Goal: Navigation & Orientation: Find specific page/section

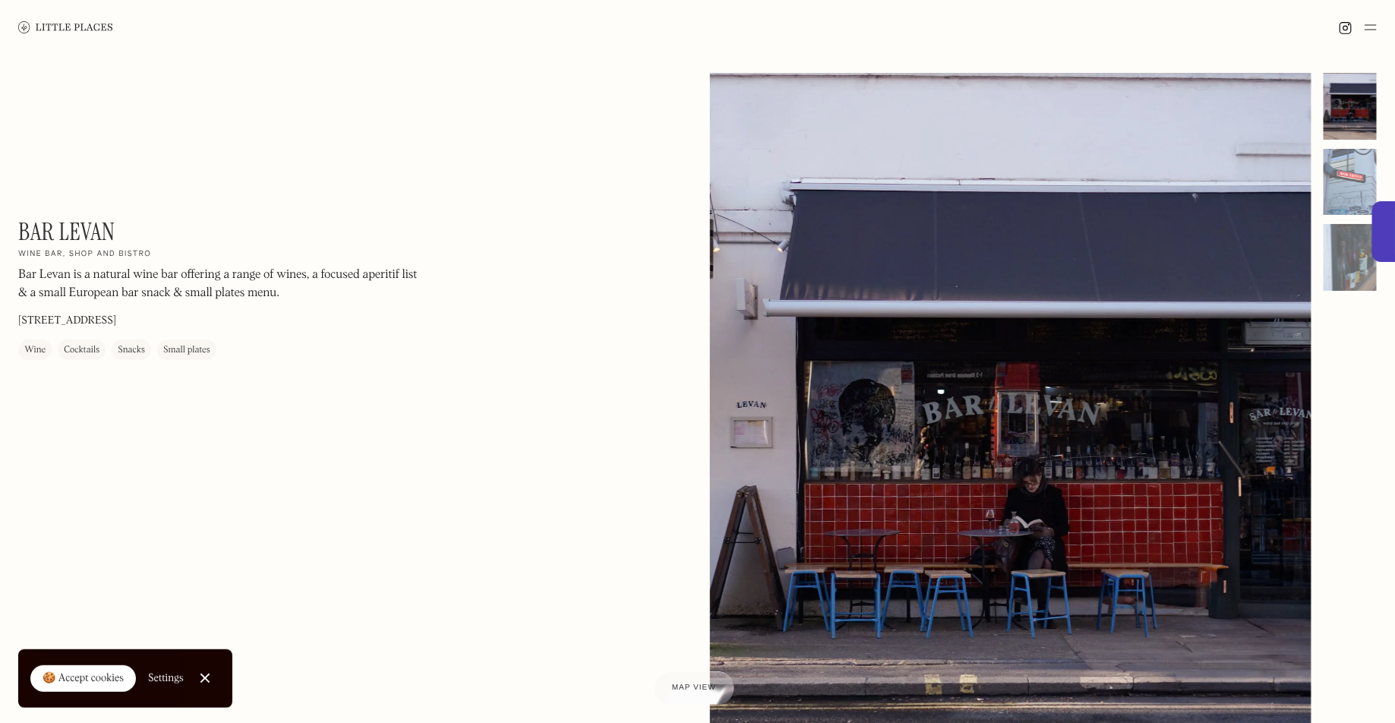
click at [87, 30] on img at bounding box center [65, 26] width 95 height 11
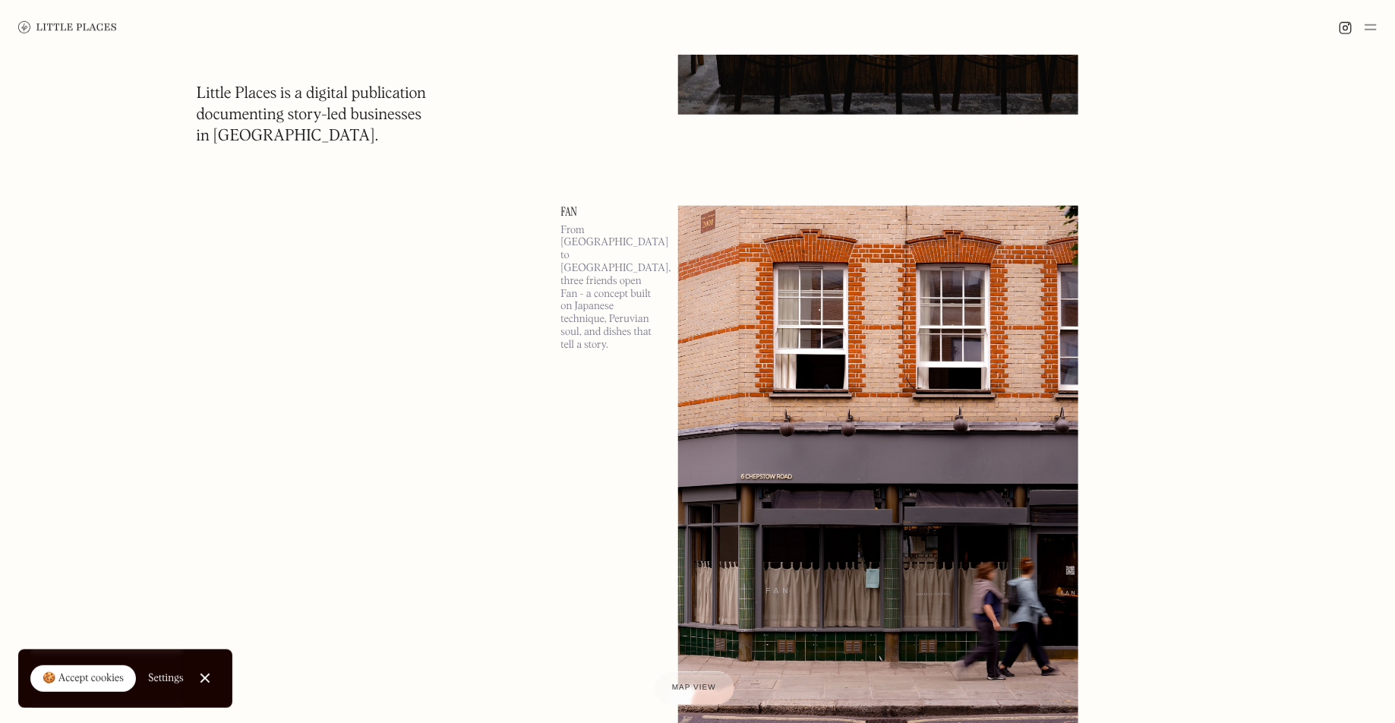
scroll to position [631, 0]
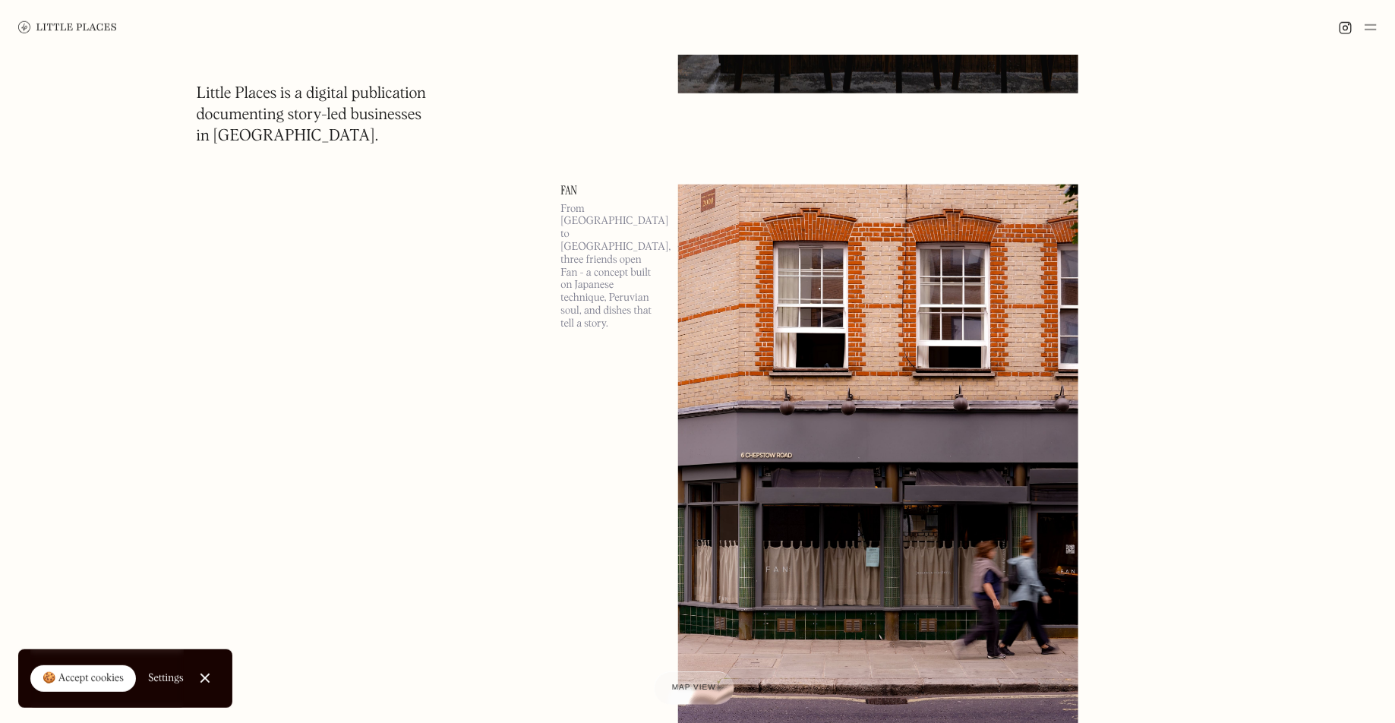
click at [1374, 27] on img at bounding box center [1371, 27] width 12 height 18
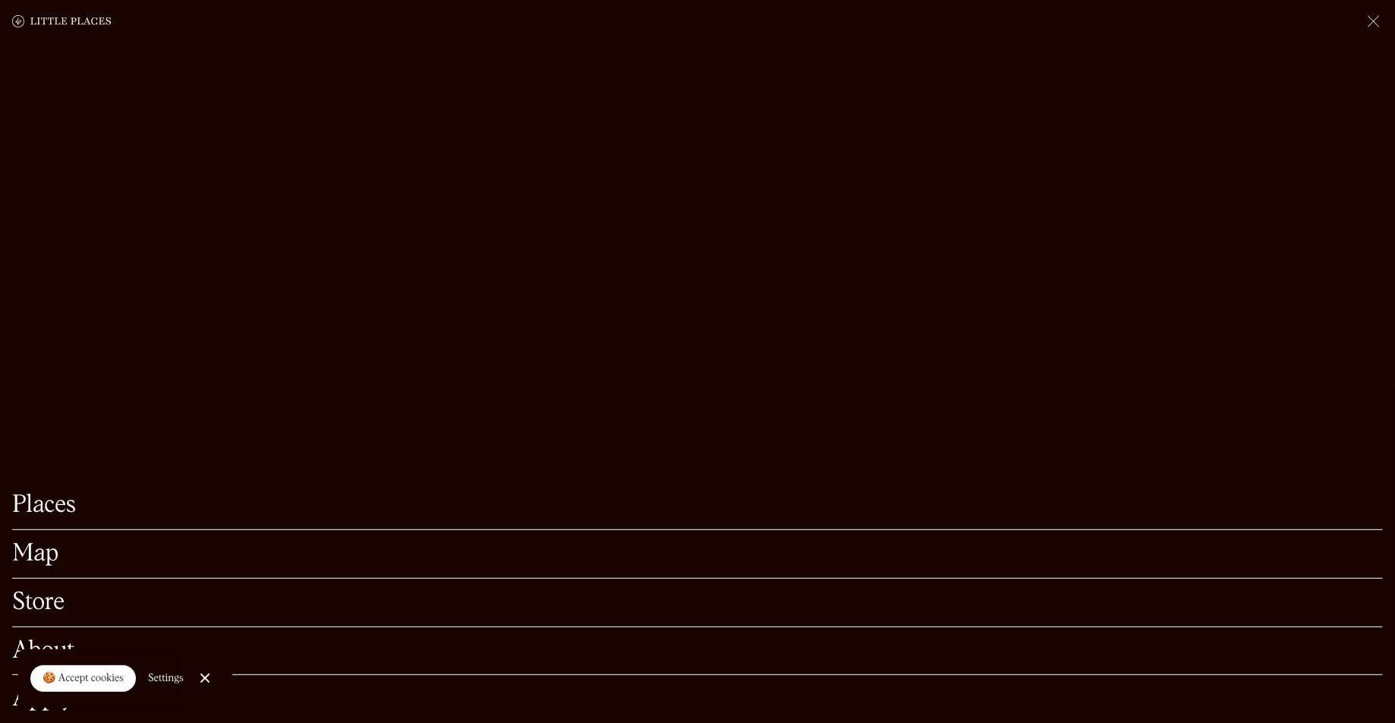
click at [42, 551] on link "Map" at bounding box center [697, 554] width 1371 height 24
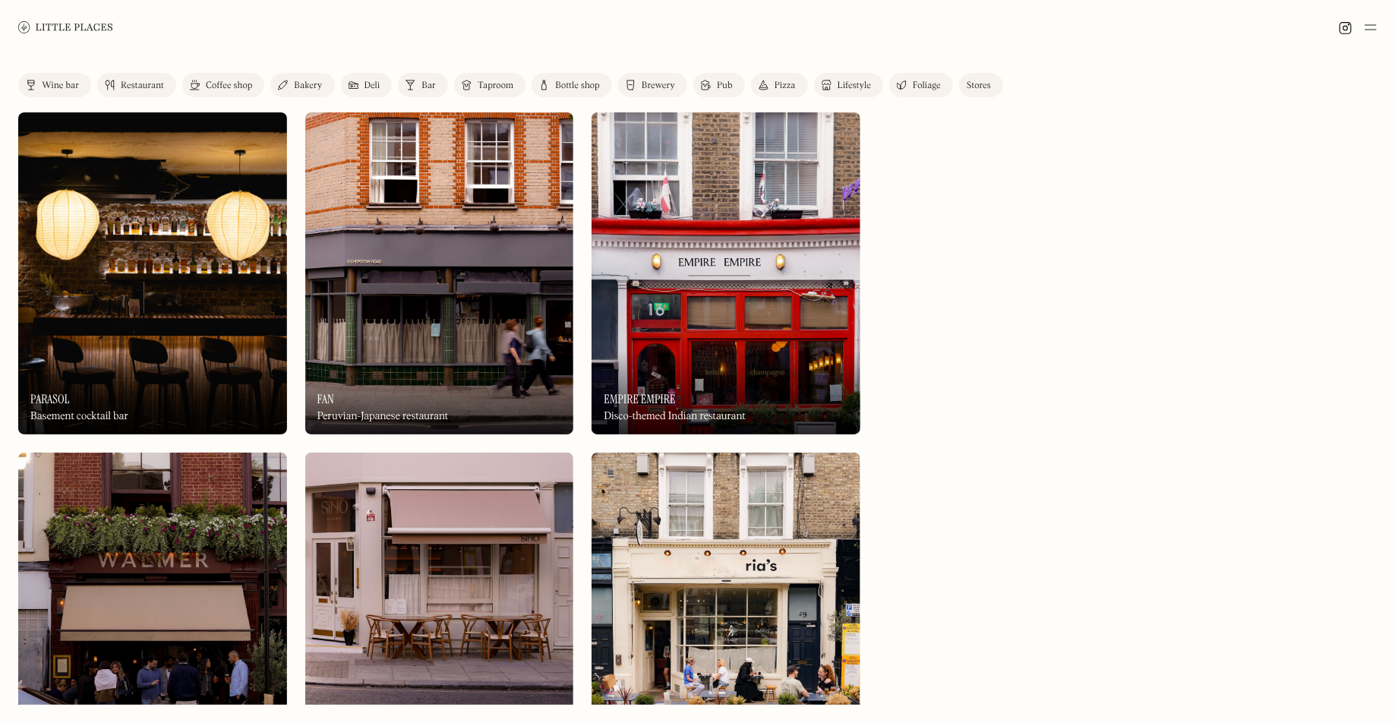
click at [231, 78] on link "Coffee shop" at bounding box center [223, 85] width 82 height 24
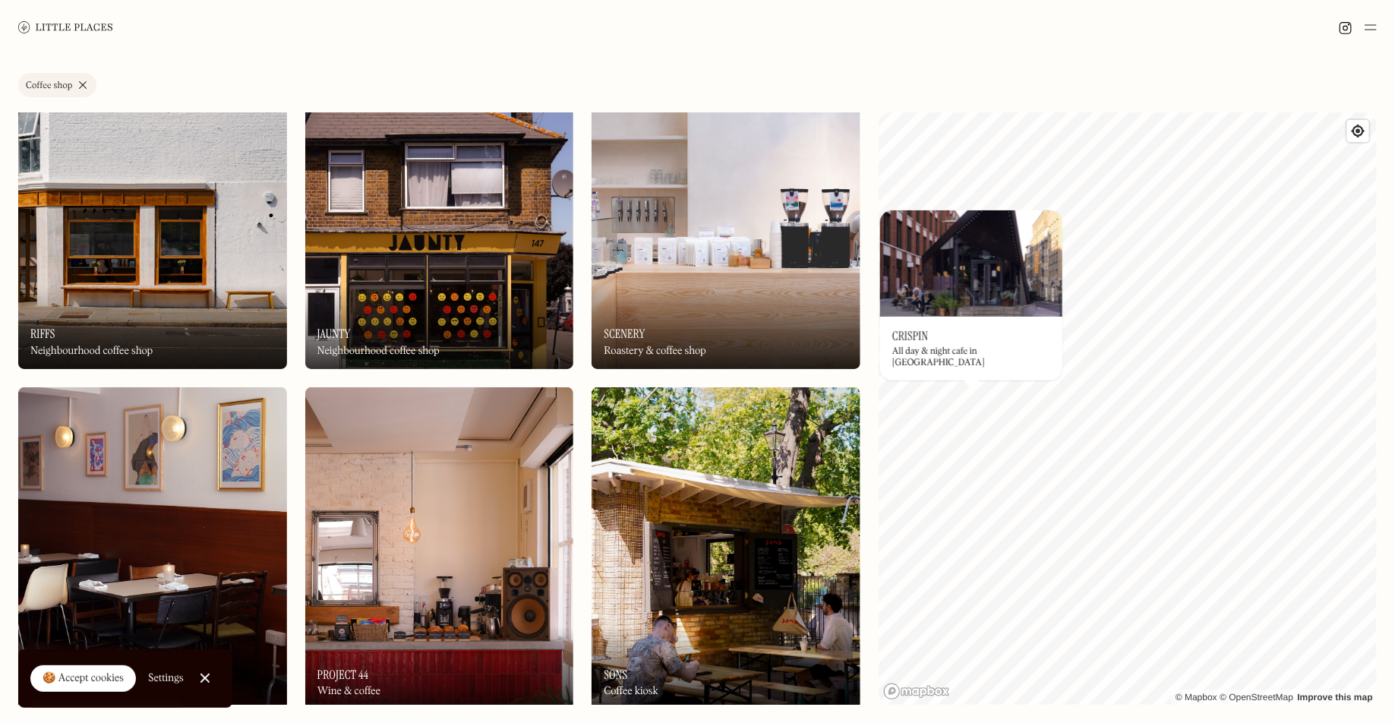
scroll to position [66, 0]
click at [112, 676] on div "🍪 Accept cookies" at bounding box center [83, 678] width 81 height 15
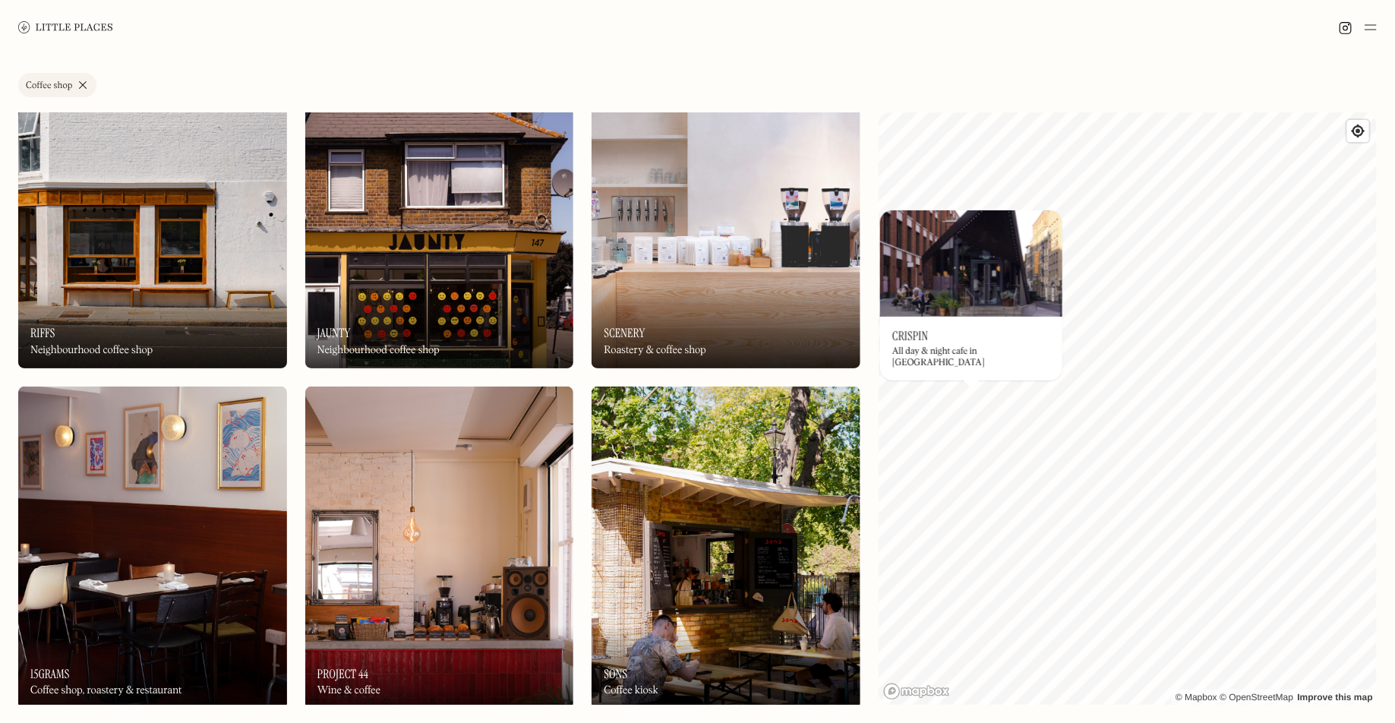
scroll to position [0, 0]
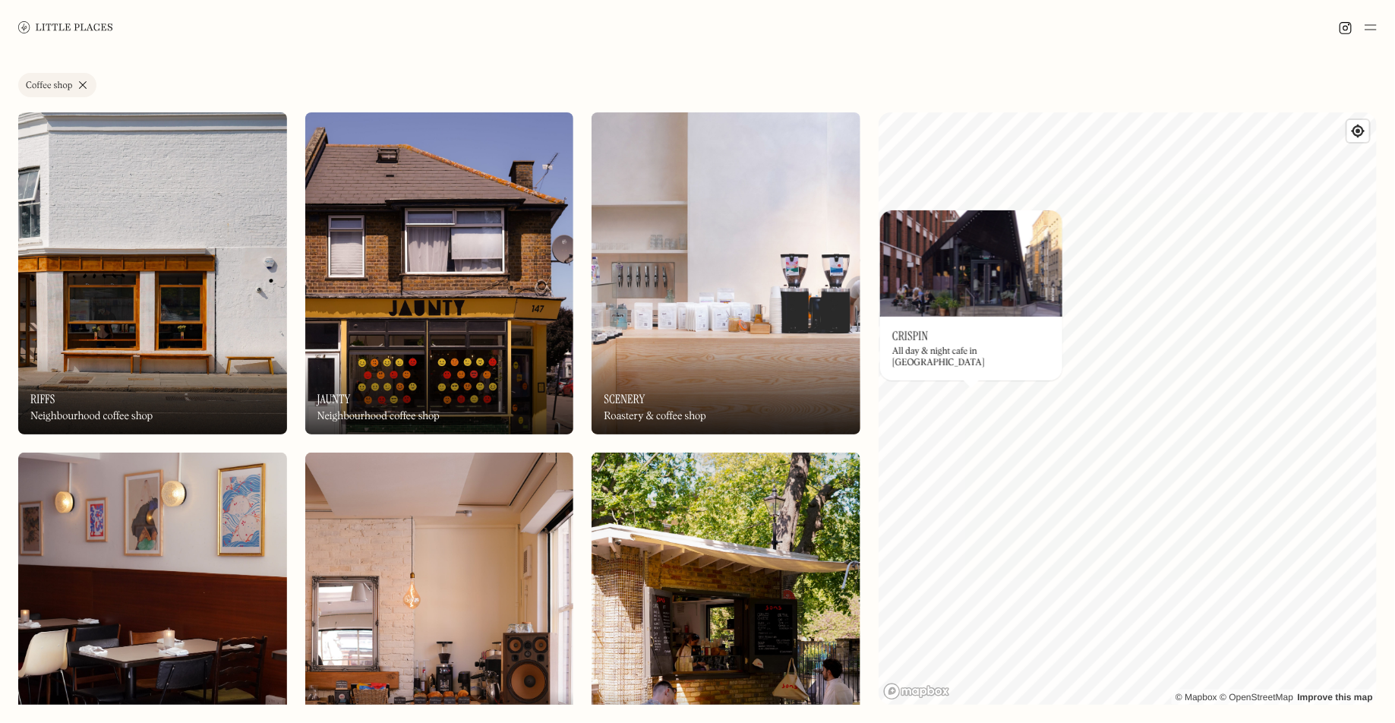
click at [77, 90] on link "Coffee shop" at bounding box center [57, 85] width 78 height 24
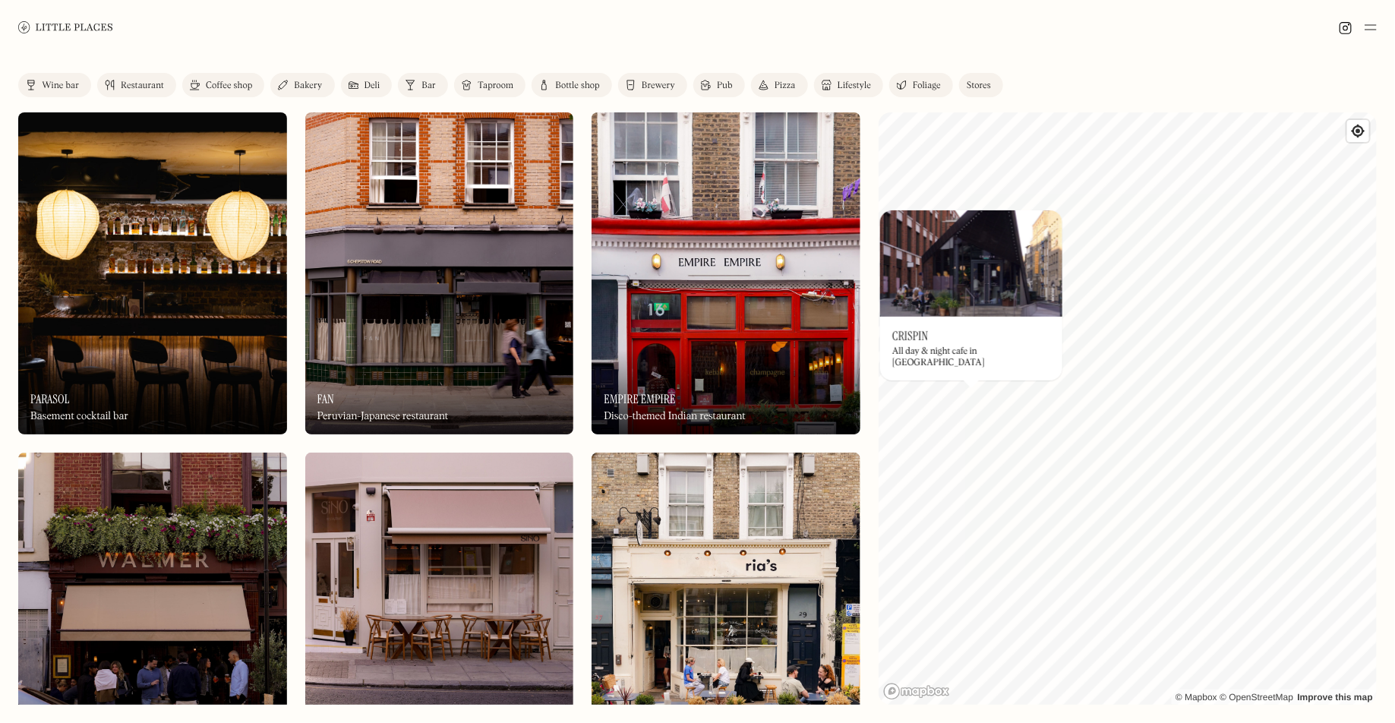
click at [46, 90] on div "Wine bar" at bounding box center [60, 85] width 37 height 9
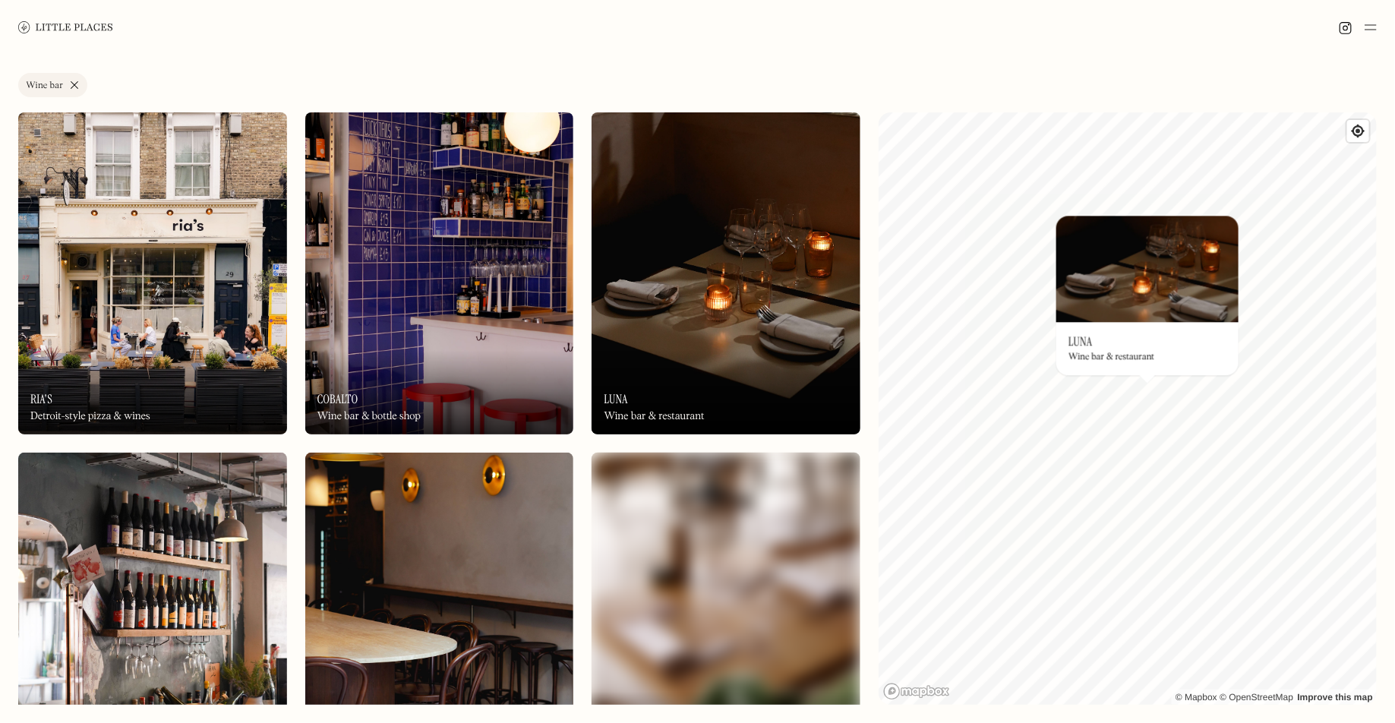
click at [1084, 382] on div "© Mapbox © OpenStreetMap Improve this map On Our Radar Luna Wine bar & restaura…" at bounding box center [1128, 408] width 498 height 592
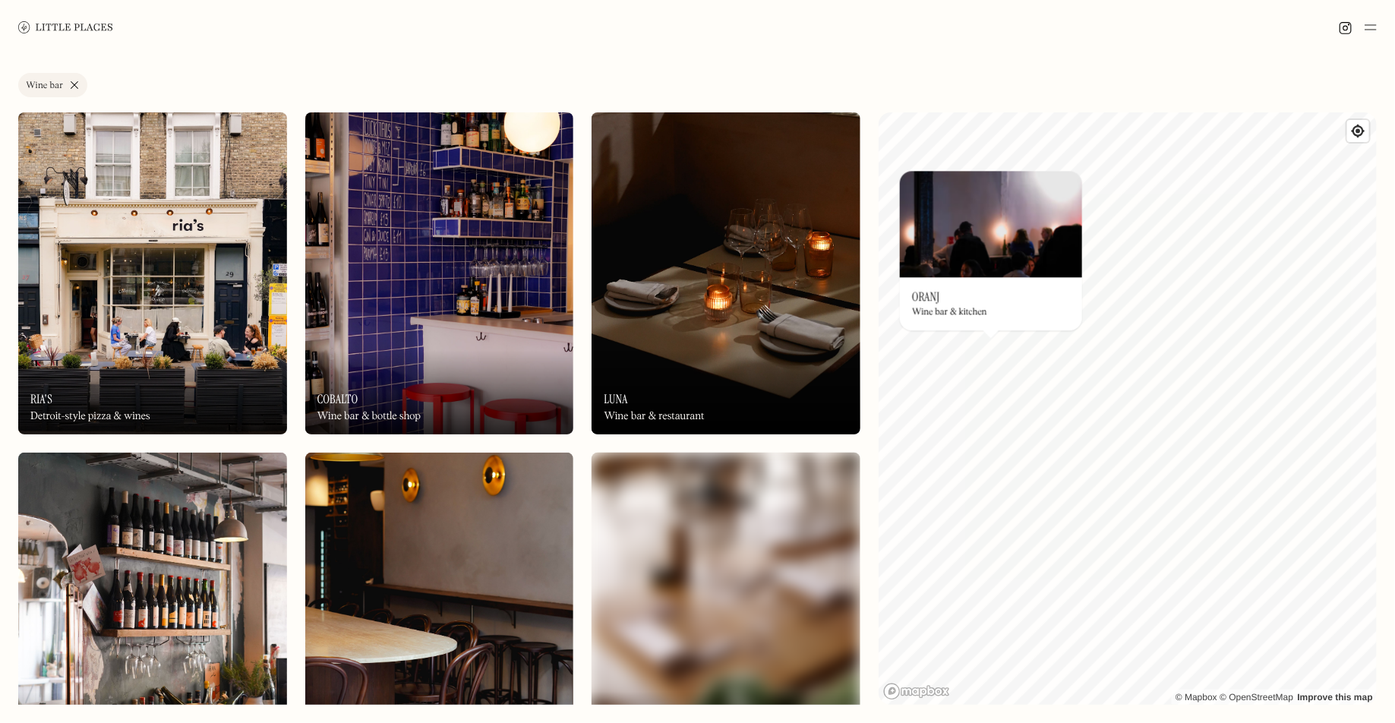
click at [951, 266] on img at bounding box center [991, 224] width 182 height 106
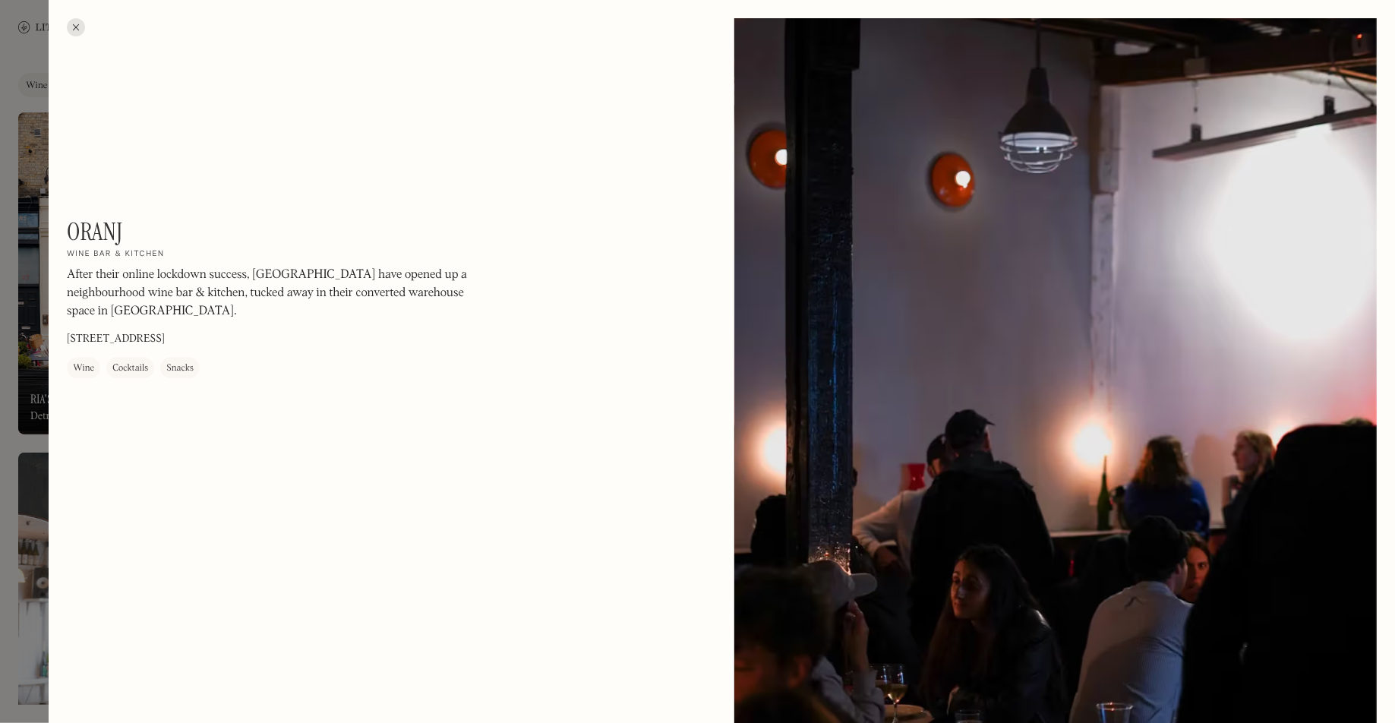
click at [80, 27] on div at bounding box center [76, 27] width 18 height 18
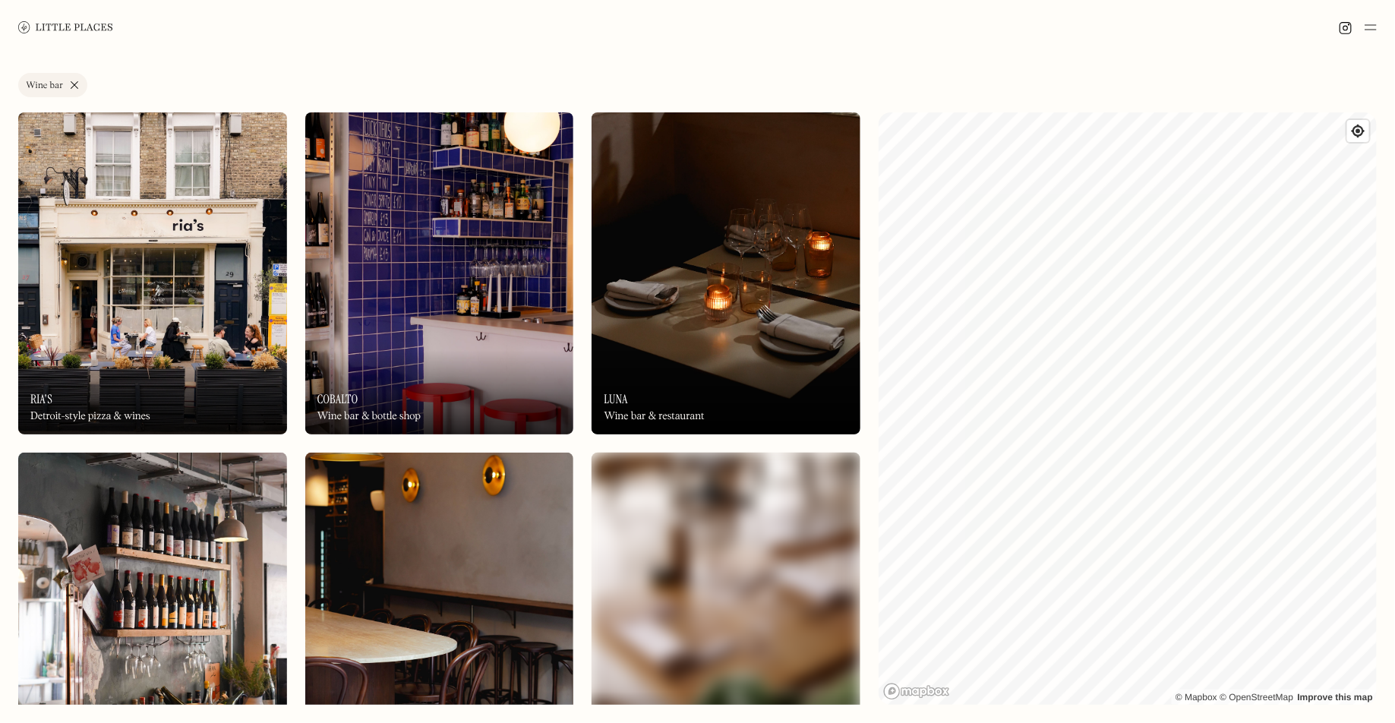
click at [75, 81] on link "Wine bar" at bounding box center [52, 85] width 69 height 24
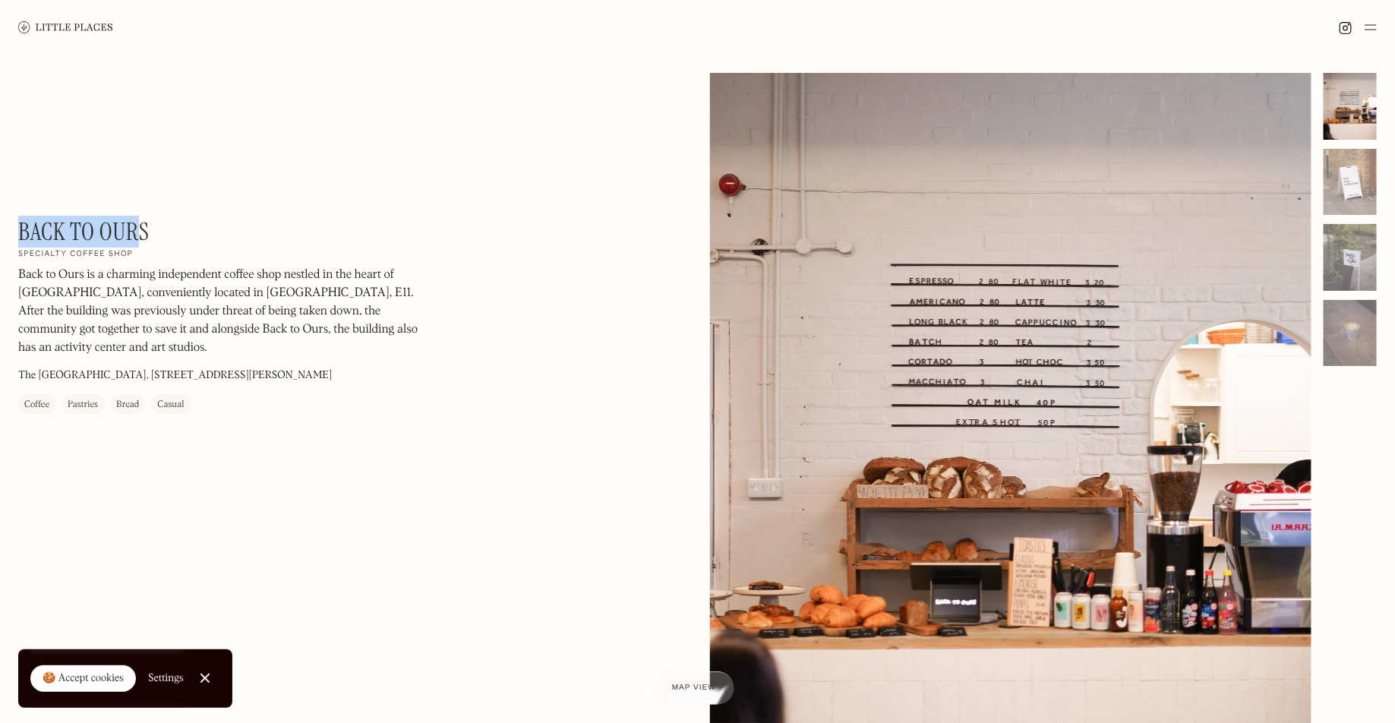
drag, startPoint x: 138, startPoint y: 224, endPoint x: 23, endPoint y: 224, distance: 115.5
click at [23, 224] on h1 "Back to Ours" at bounding box center [83, 231] width 131 height 29
drag, startPoint x: 172, startPoint y: 224, endPoint x: 21, endPoint y: 226, distance: 151.2
click at [21, 226] on div "Back to Ours On Our Radar Specialty coffee shop Back to Ours is a charming inde…" at bounding box center [223, 315] width 410 height 197
copy h1 "Back to Ours"
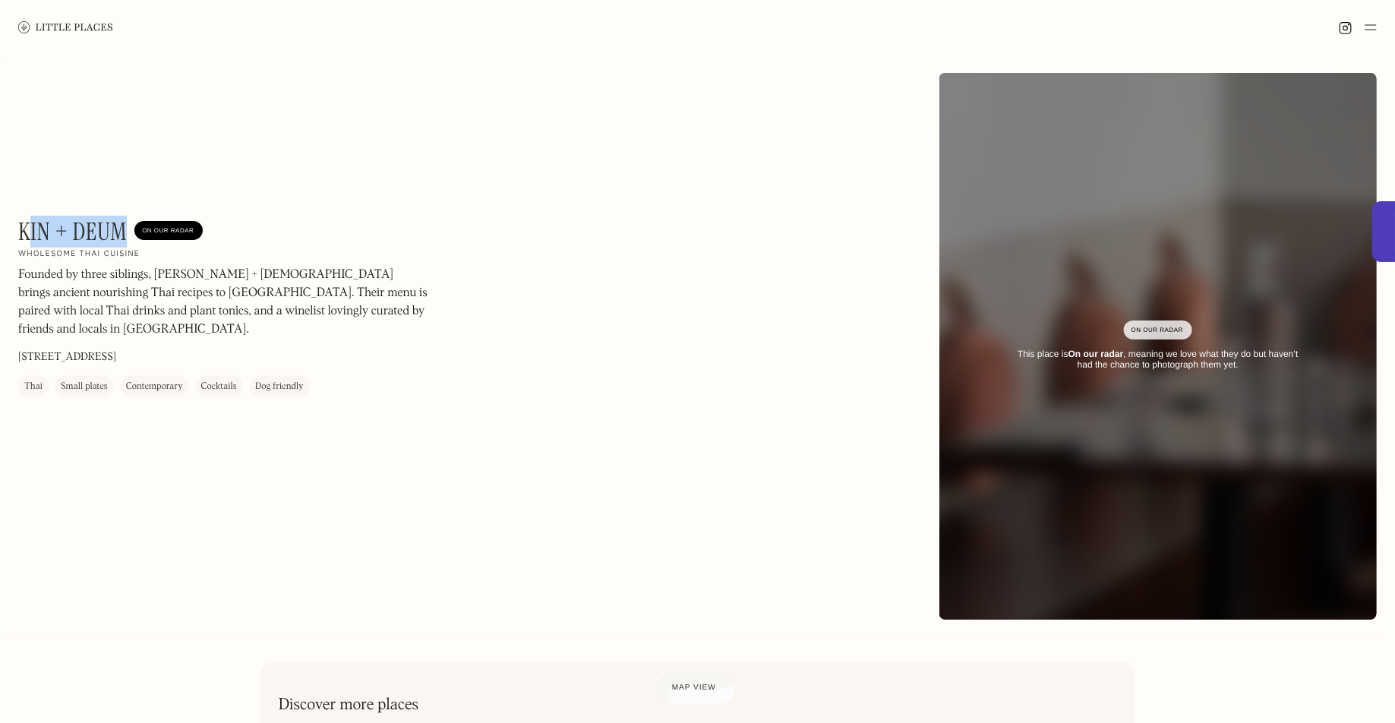
drag, startPoint x: 125, startPoint y: 231, endPoint x: 25, endPoint y: 230, distance: 99.5
click at [25, 231] on h1 "Kin + Deum" at bounding box center [72, 231] width 109 height 29
